Goal: Information Seeking & Learning: Find specific fact

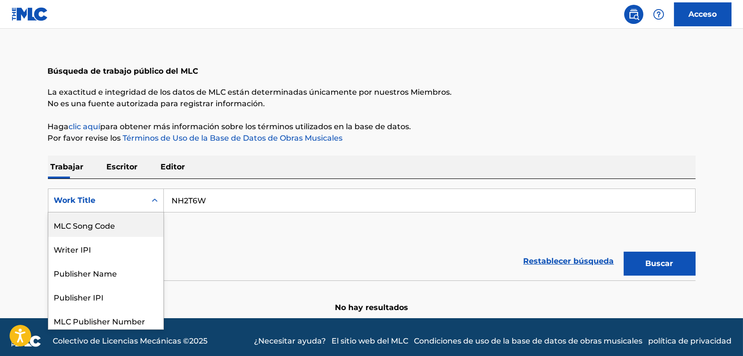
click at [109, 227] on div "MLC Song Code" at bounding box center [105, 225] width 115 height 24
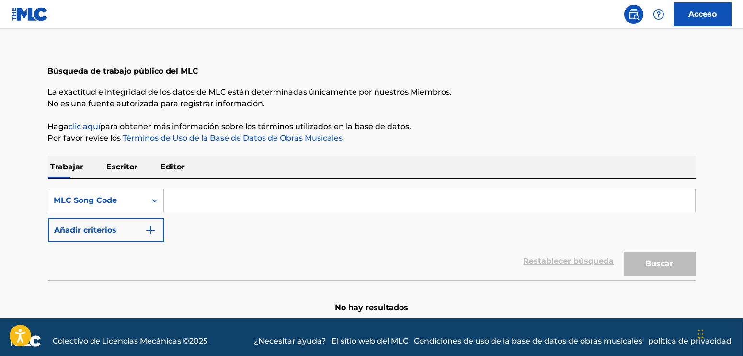
click at [326, 204] on input "Formulario de búsqueda" at bounding box center [429, 200] width 531 height 23
paste input "NH2T6W"
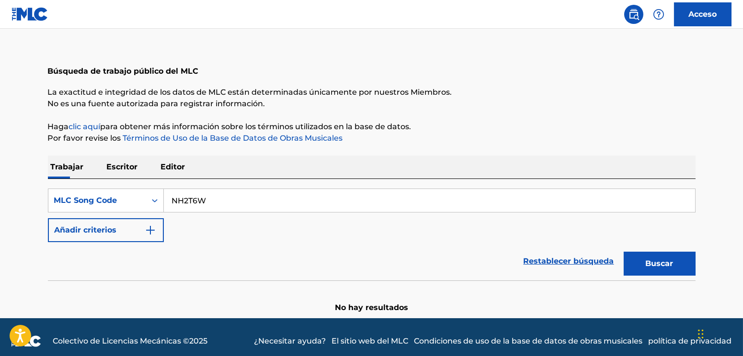
type input "NH2T6W"
click at [624, 252] on button "Buscar" at bounding box center [660, 264] width 72 height 24
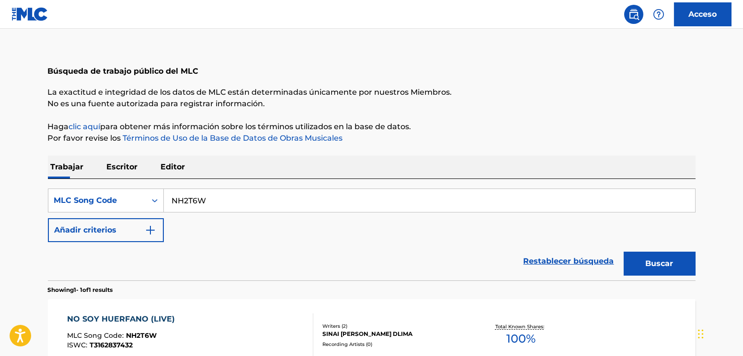
scroll to position [140, 0]
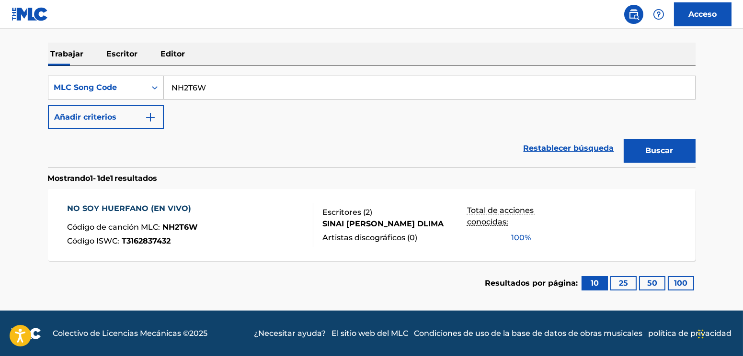
click at [244, 228] on div "NO SOY HUERFANO (EN VIVO) Código de canción MLC : NH2T6W Código ISWC : T3162837…" at bounding box center [190, 225] width 246 height 44
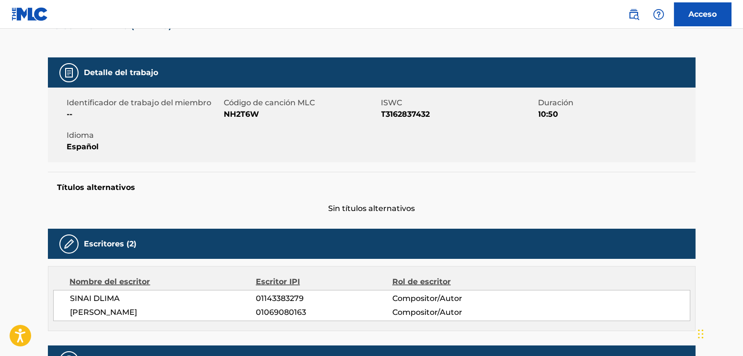
scroll to position [111, 0]
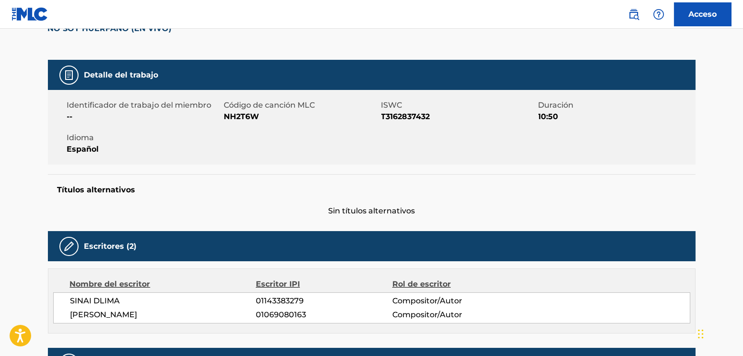
click at [238, 118] on font "NH2T6W" at bounding box center [241, 116] width 35 height 9
copy font "NH2T6W"
